Goal: Task Accomplishment & Management: Manage account settings

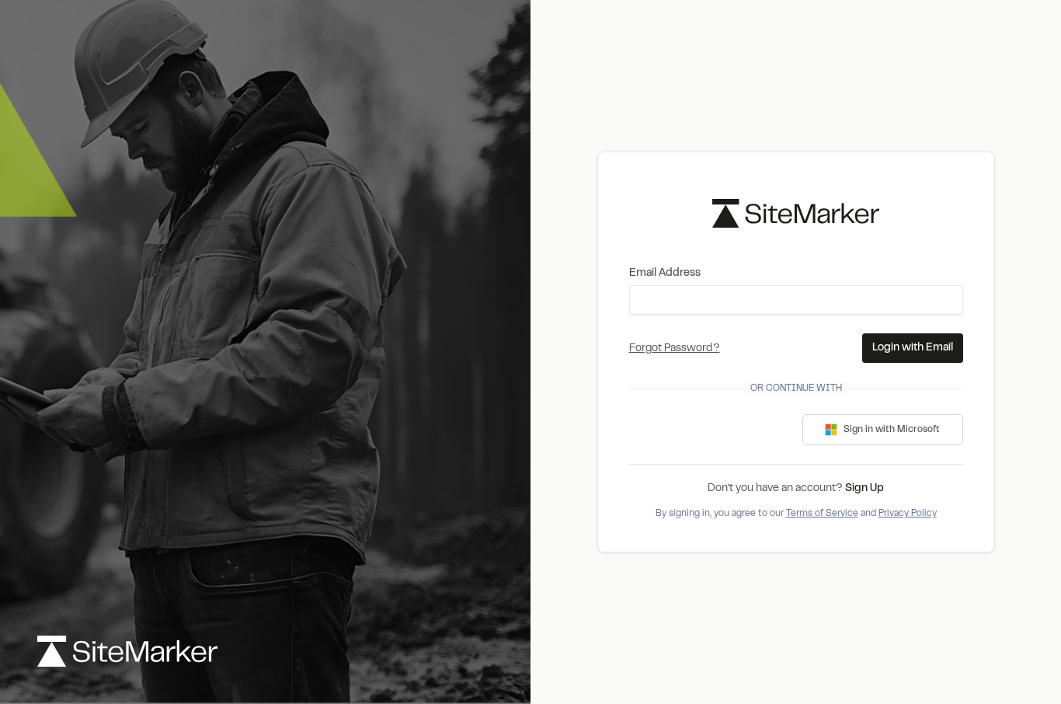
click at [749, 446] on div "使用 Google 账号登录。在新标签页中打开" at bounding box center [704, 429] width 151 height 34
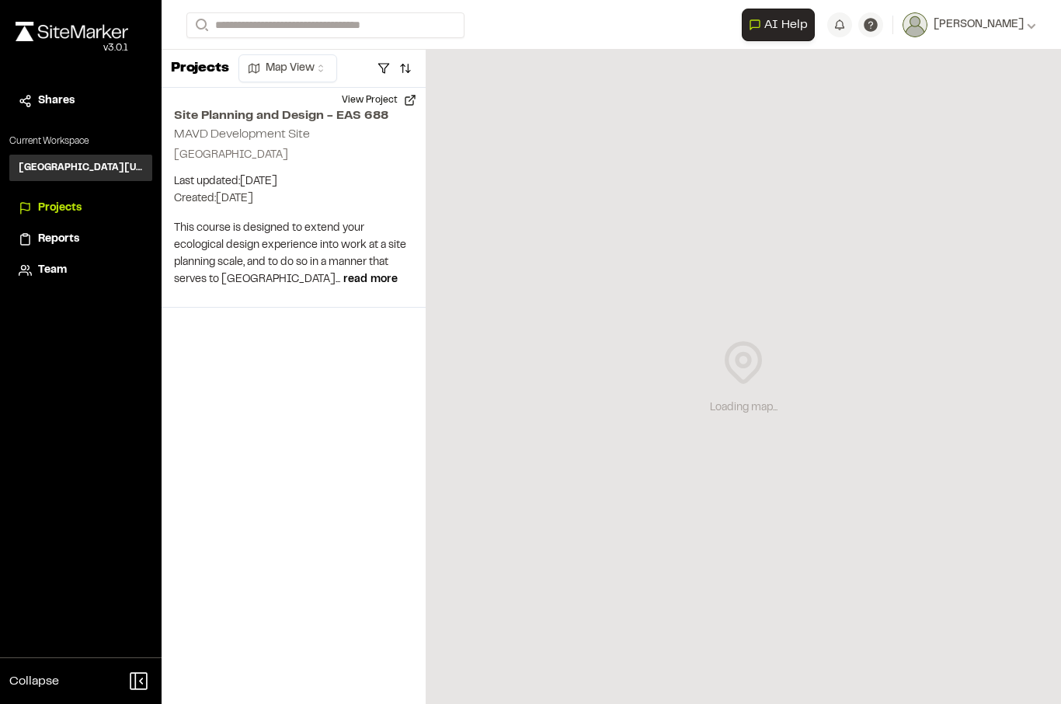
click at [229, 216] on div "Site Planning and Design - EAS 688 MAVD Development Site York Township, MI 4816…" at bounding box center [294, 198] width 264 height 220
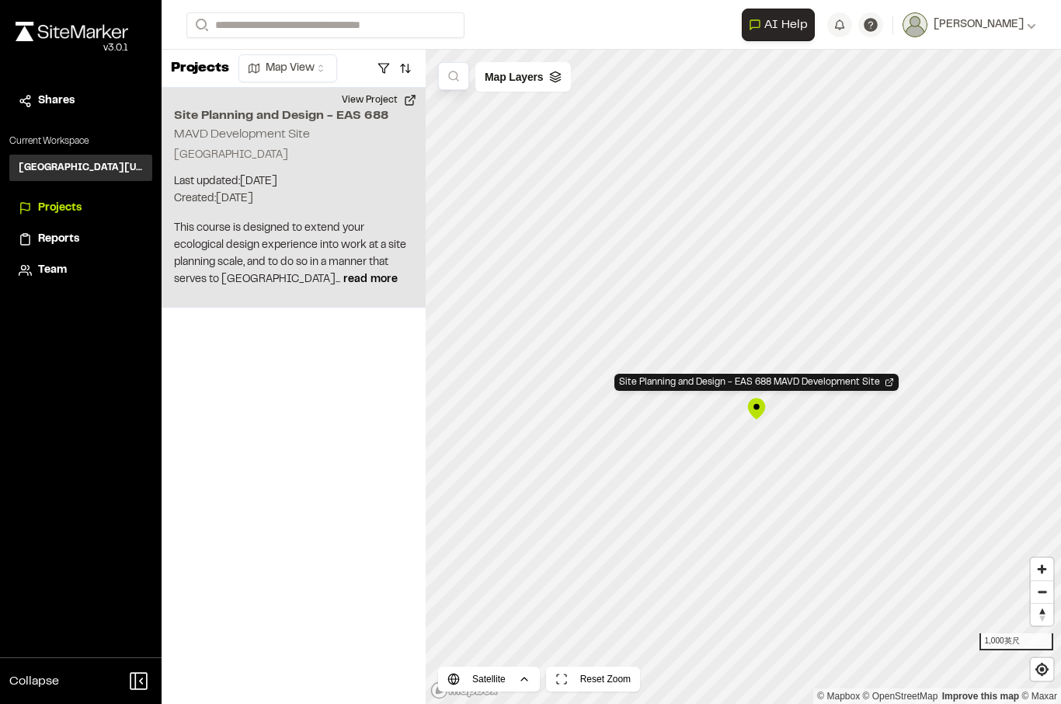
click at [358, 96] on button "View Project" at bounding box center [378, 100] width 93 height 25
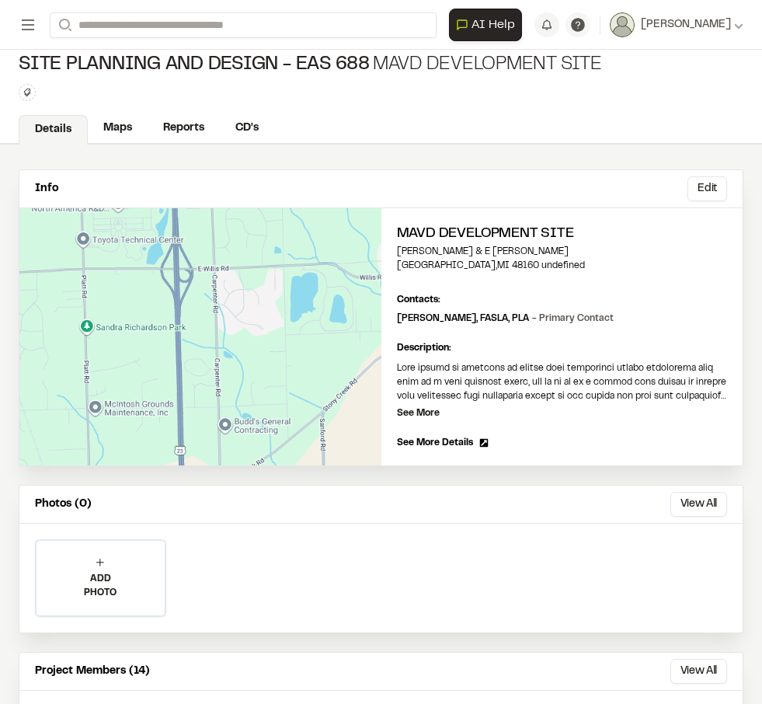
scroll to position [12, 0]
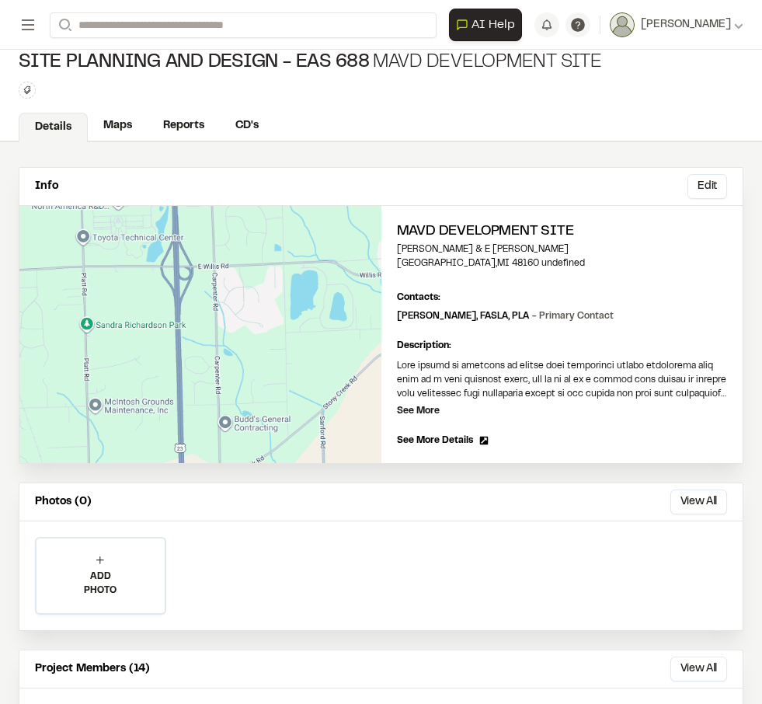
click at [742, 349] on div "Info Edit Edit MAVD Development Site [PERSON_NAME][GEOGRAPHIC_DATA][PERSON_NAME…" at bounding box center [381, 315] width 724 height 297
click at [424, 415] on p "See More" at bounding box center [418, 411] width 43 height 14
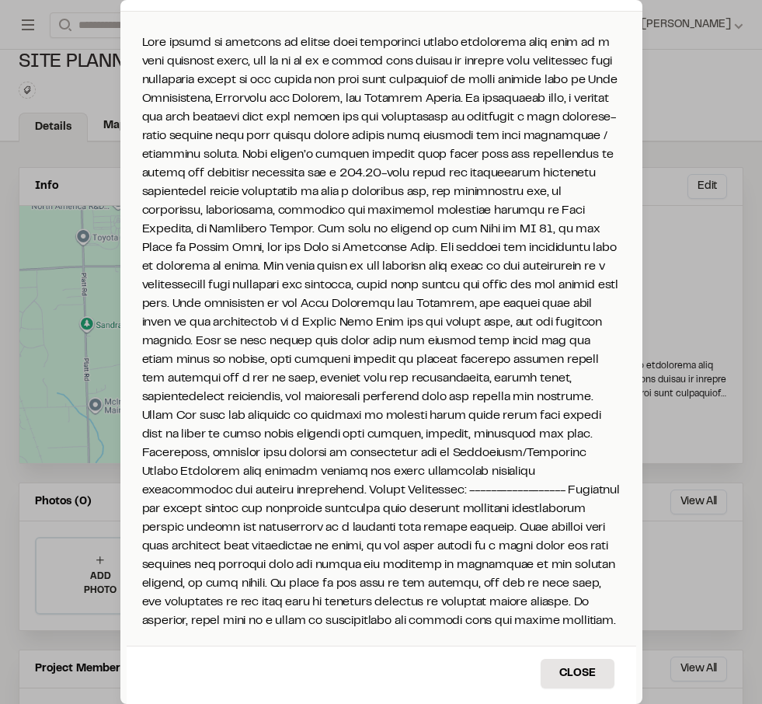
scroll to position [30, 0]
click at [698, 151] on div "Project description Close" at bounding box center [381, 352] width 762 height 704
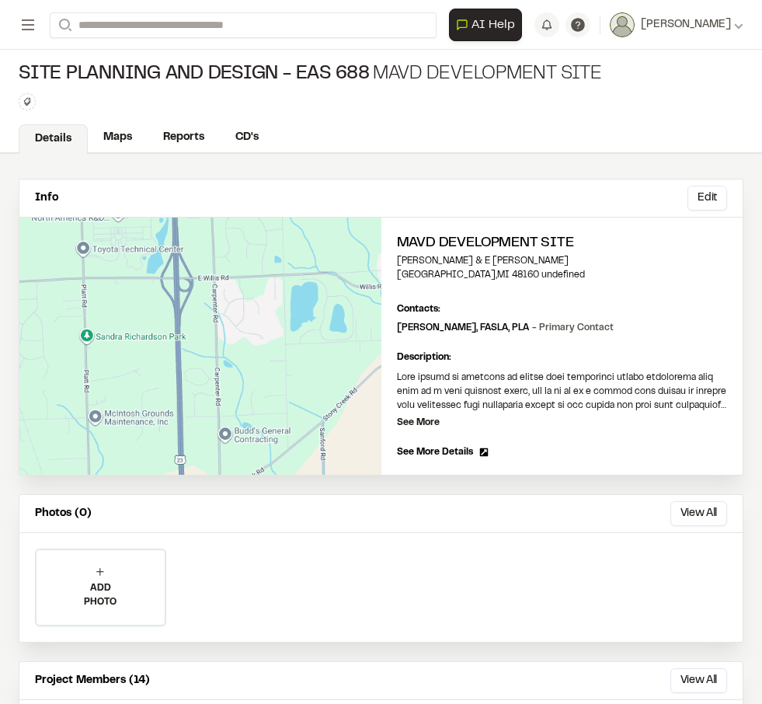
scroll to position [0, 0]
click at [638, 584] on div "ADD PHOTO Add Project Photo Click to upload photos or drag and drop Save Cancel" at bounding box center [380, 587] width 723 height 109
click at [591, 582] on div "ADD PHOTO Add Project Photo Click to upload photos or drag and drop Save Cancel" at bounding box center [380, 587] width 723 height 109
click at [561, 589] on div "ADD PHOTO Add Project Photo Click to upload photos or drag and drop Save Cancel" at bounding box center [380, 587] width 723 height 109
click at [564, 558] on div "ADD PHOTO Add Project Photo Click to upload photos or drag and drop Save Cancel" at bounding box center [380, 587] width 723 height 109
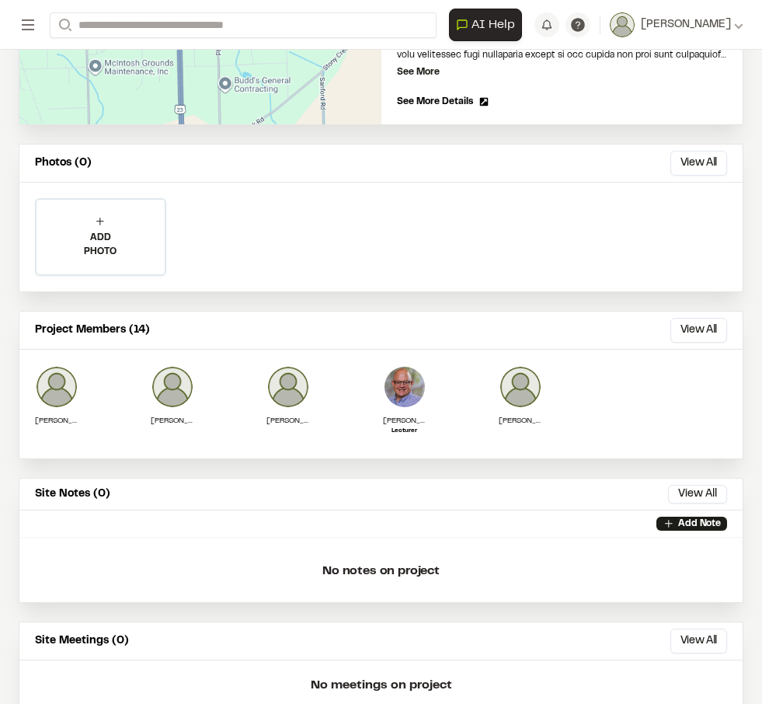
scroll to position [346, 0]
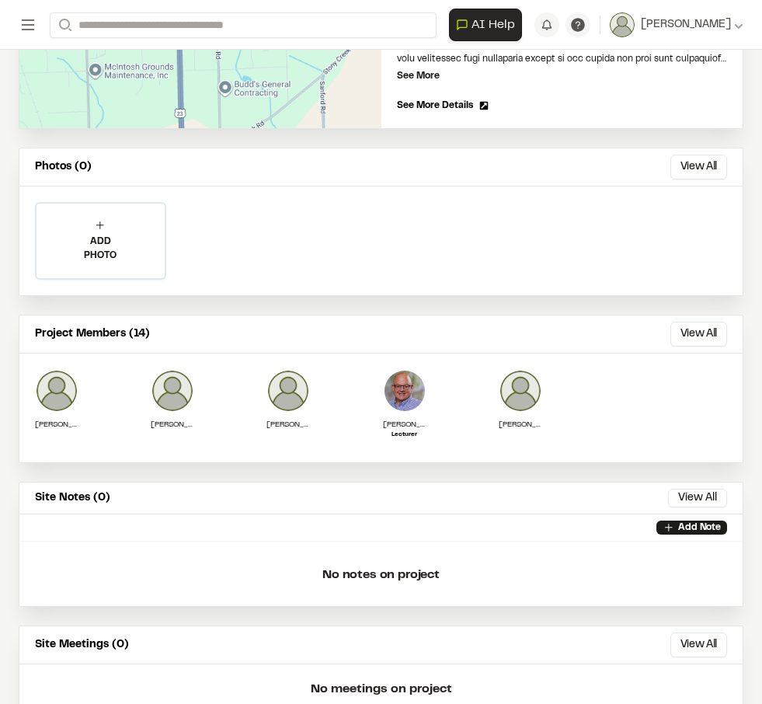
click at [697, 334] on button "View All" at bounding box center [698, 333] width 57 height 25
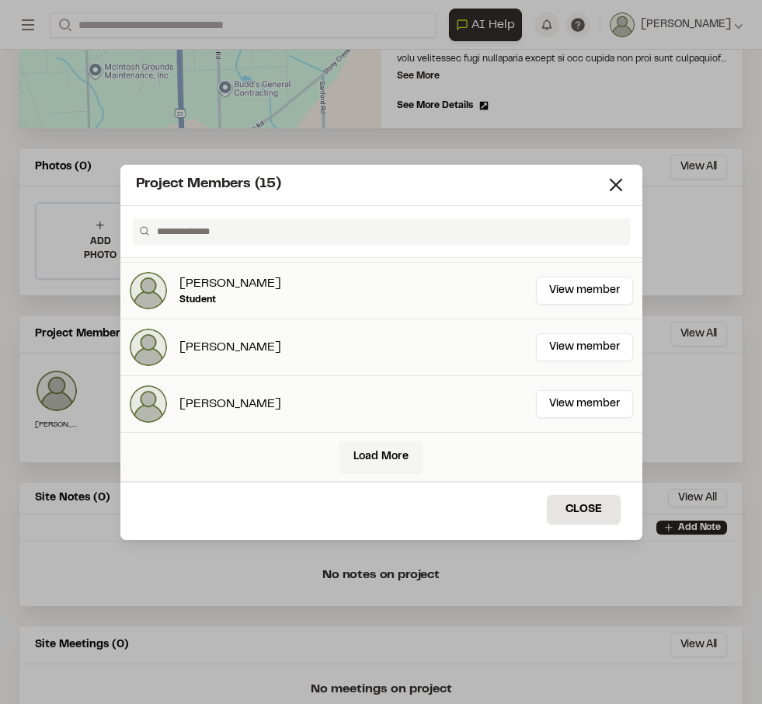
scroll to position [392, 0]
click at [407, 453] on link "Load More" at bounding box center [381, 457] width 80 height 30
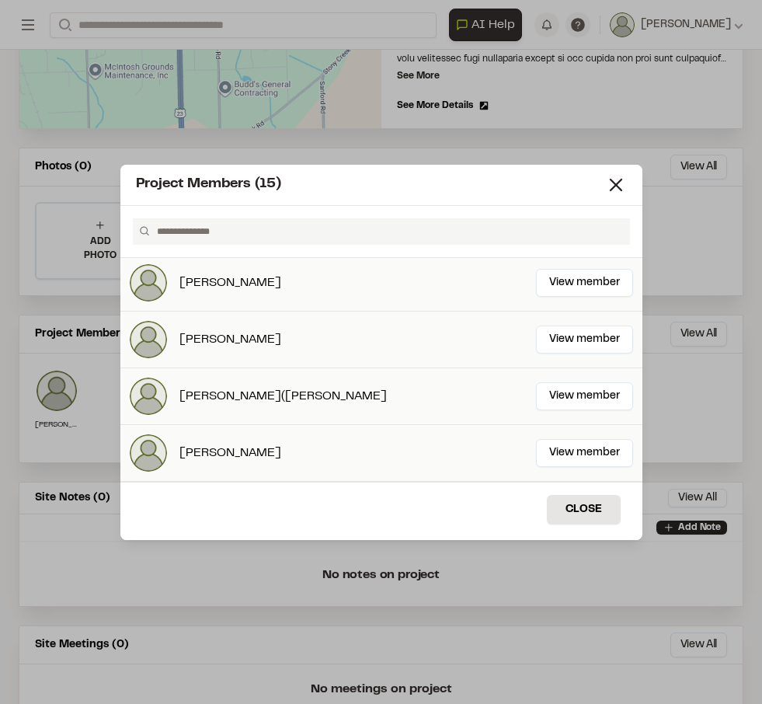
scroll to position [627, 0]
click at [616, 192] on icon at bounding box center [616, 185] width 22 height 22
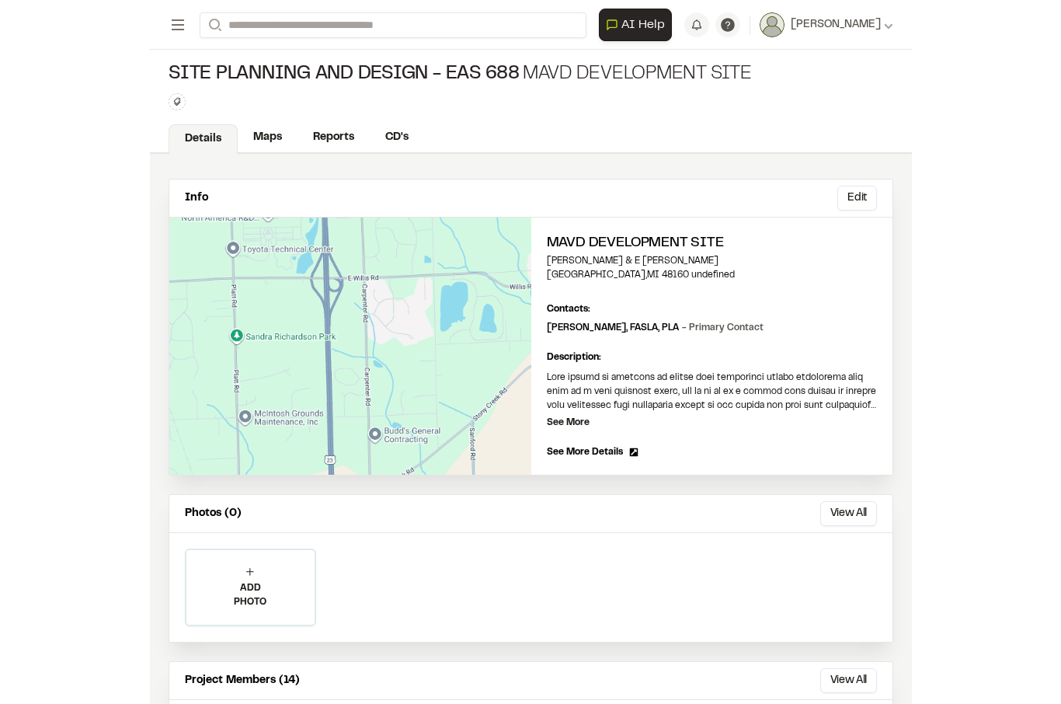
scroll to position [2, 0]
